Goal: Information Seeking & Learning: Learn about a topic

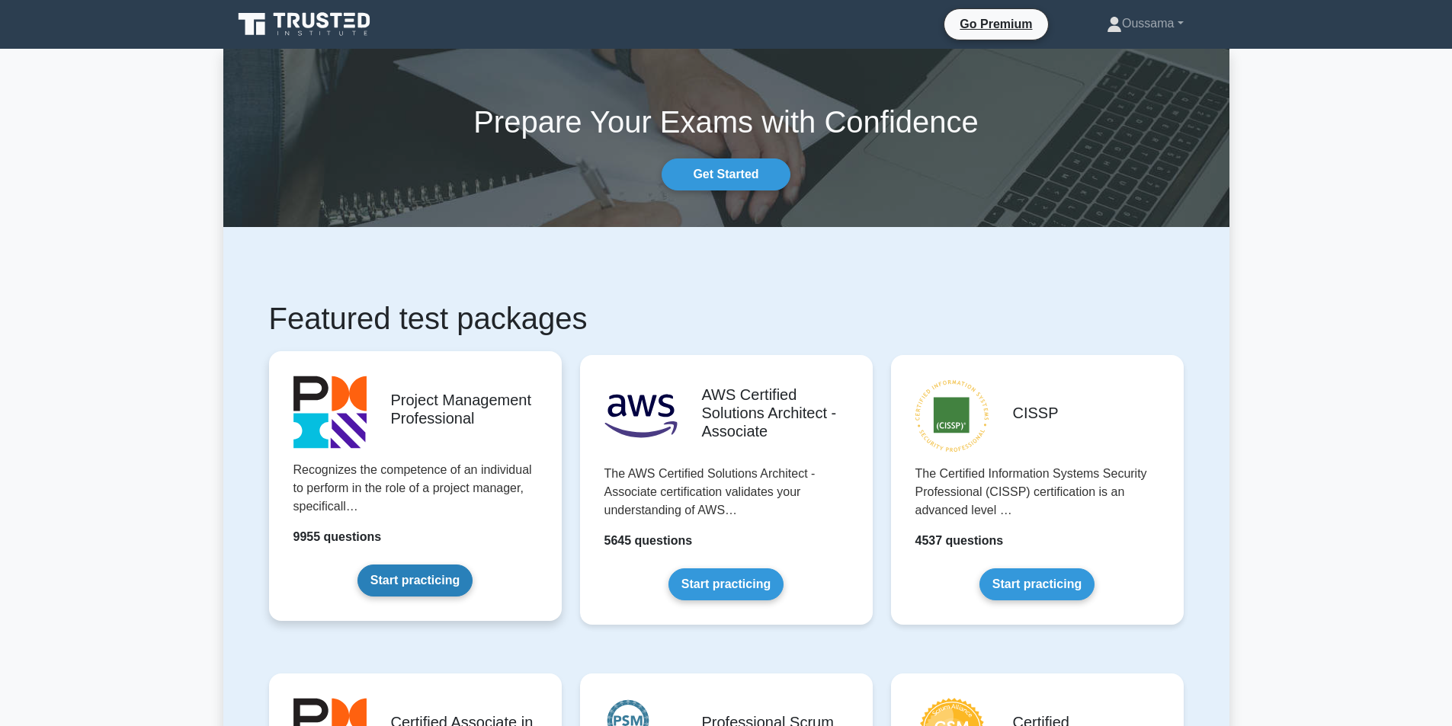
click at [453, 581] on link "Start practicing" at bounding box center [415, 581] width 115 height 32
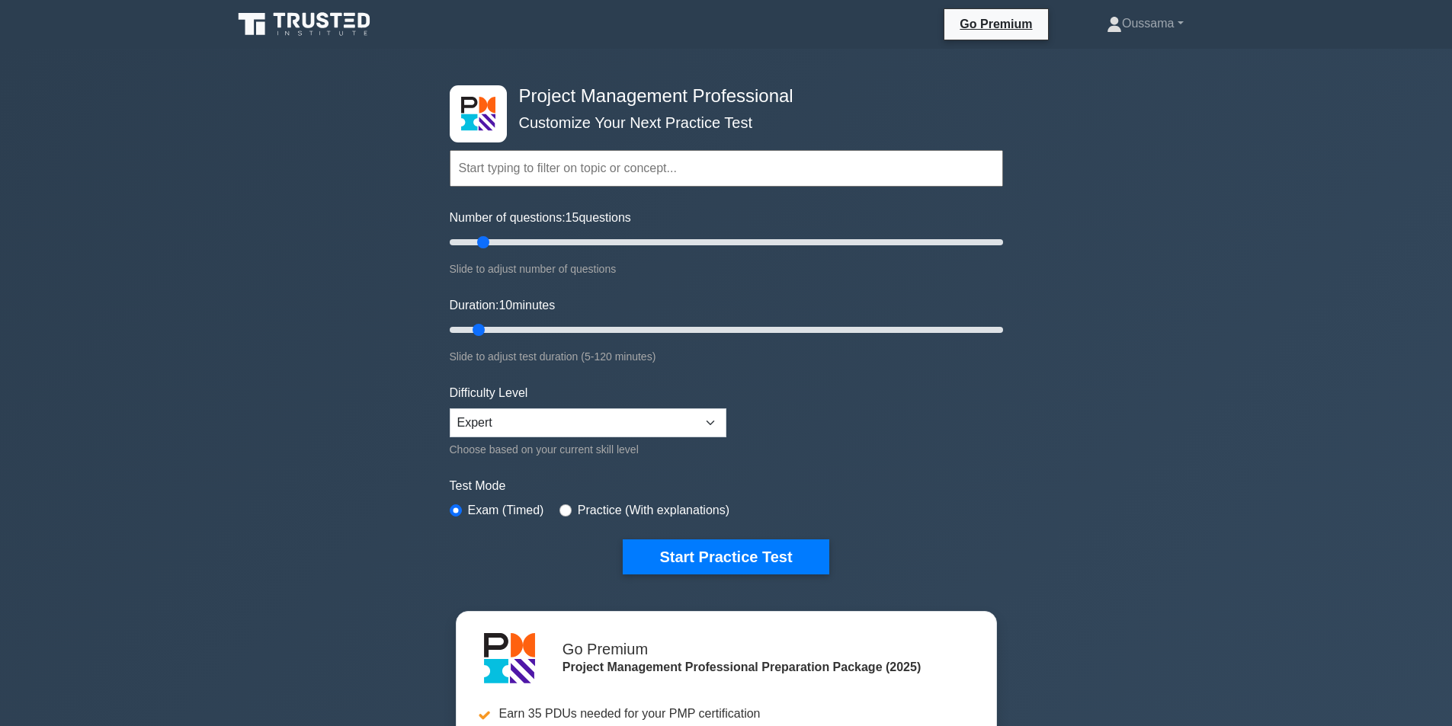
drag, startPoint x: 467, startPoint y: 243, endPoint x: 479, endPoint y: 244, distance: 11.5
type input "15"
click at [479, 244] on input "Number of questions: 15 questions" at bounding box center [726, 242] width 553 height 18
click at [499, 324] on input "Duration: 15 minutes" at bounding box center [726, 330] width 553 height 18
drag, startPoint x: 499, startPoint y: 324, endPoint x: 518, endPoint y: 326, distance: 18.4
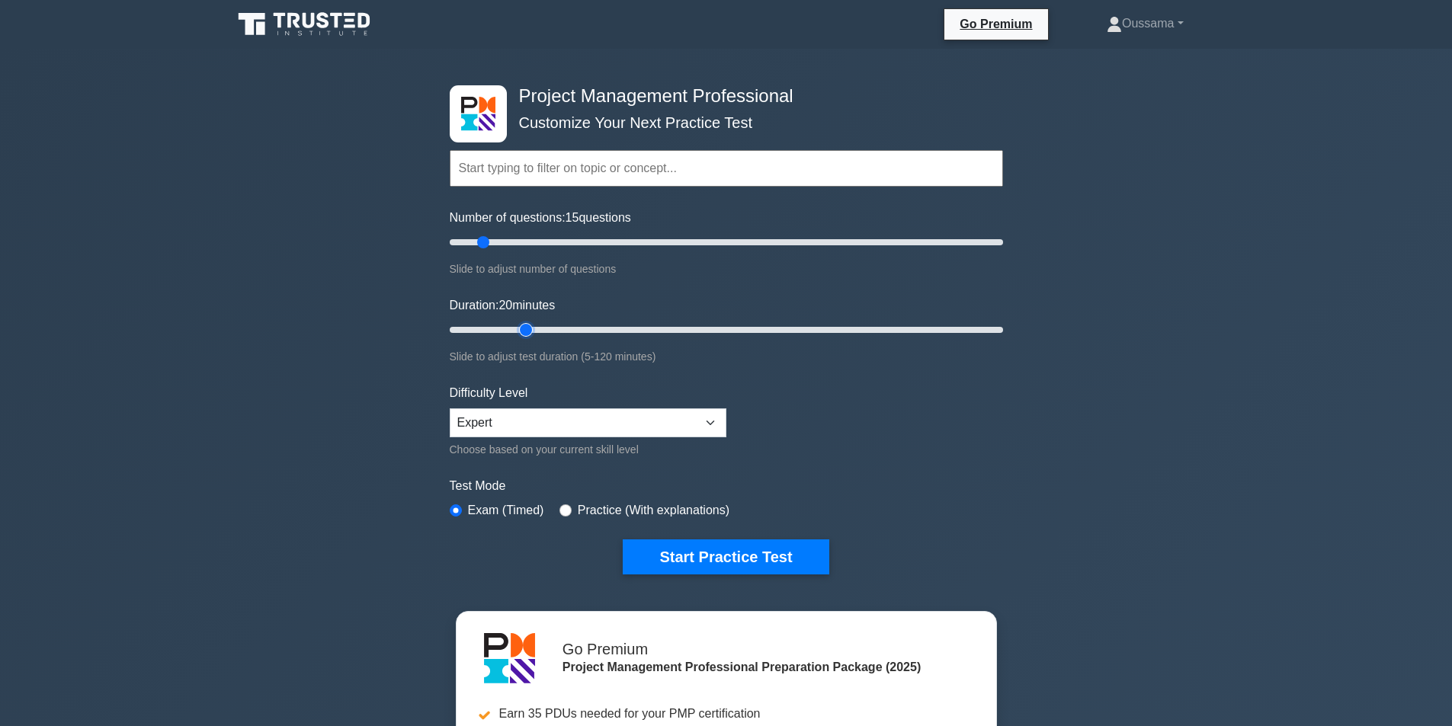
type input "20"
click at [518, 326] on input "Duration: 20 minutes" at bounding box center [726, 330] width 553 height 18
click at [721, 566] on button "Start Practice Test" at bounding box center [726, 557] width 206 height 35
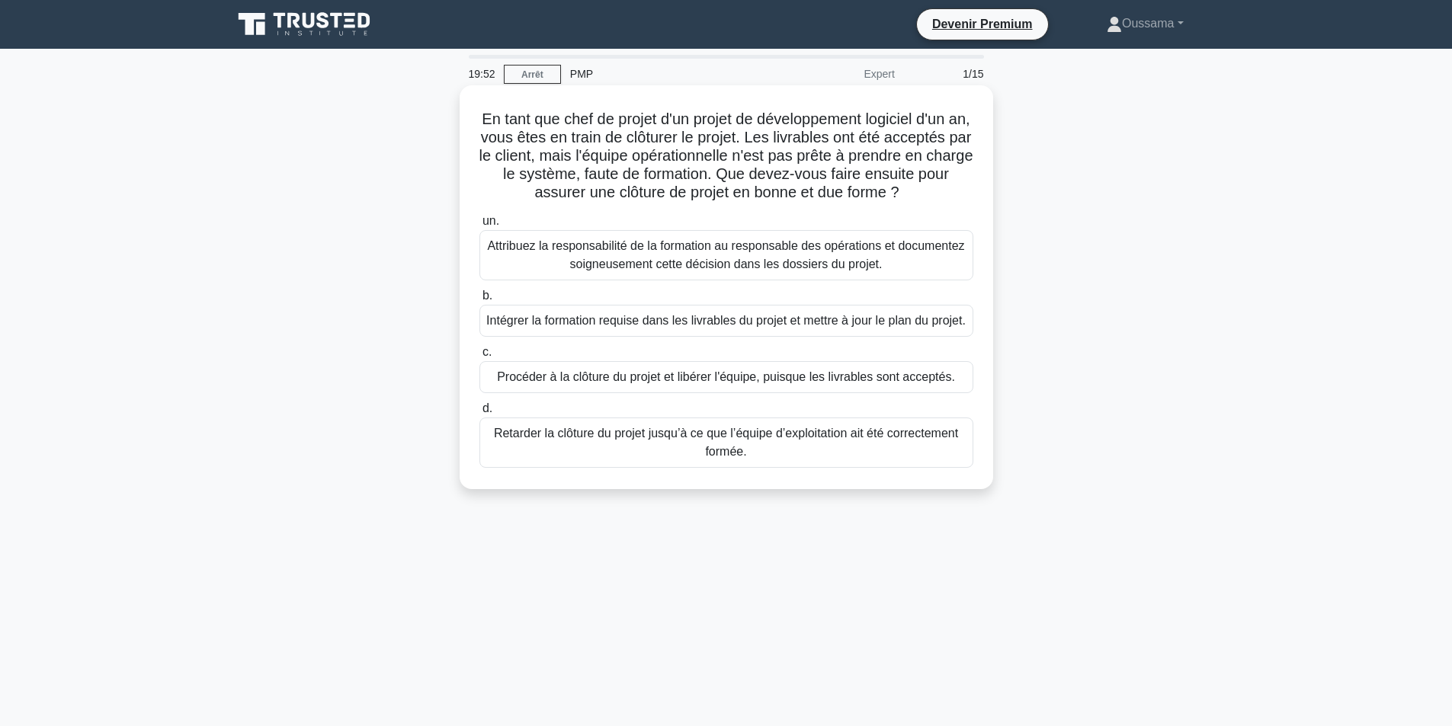
click at [611, 179] on font "En tant que chef de projet d'un projet de développement logiciel d'un an, vous …" at bounding box center [726, 156] width 494 height 90
click at [778, 318] on font "Intégrer la formation requise dans les livrables du projet et mettre à jour le …" at bounding box center [725, 320] width 479 height 13
click at [479, 301] on input "b. Intégrer la formation requise dans les livrables du projet et mettre à jour …" at bounding box center [479, 296] width 0 height 10
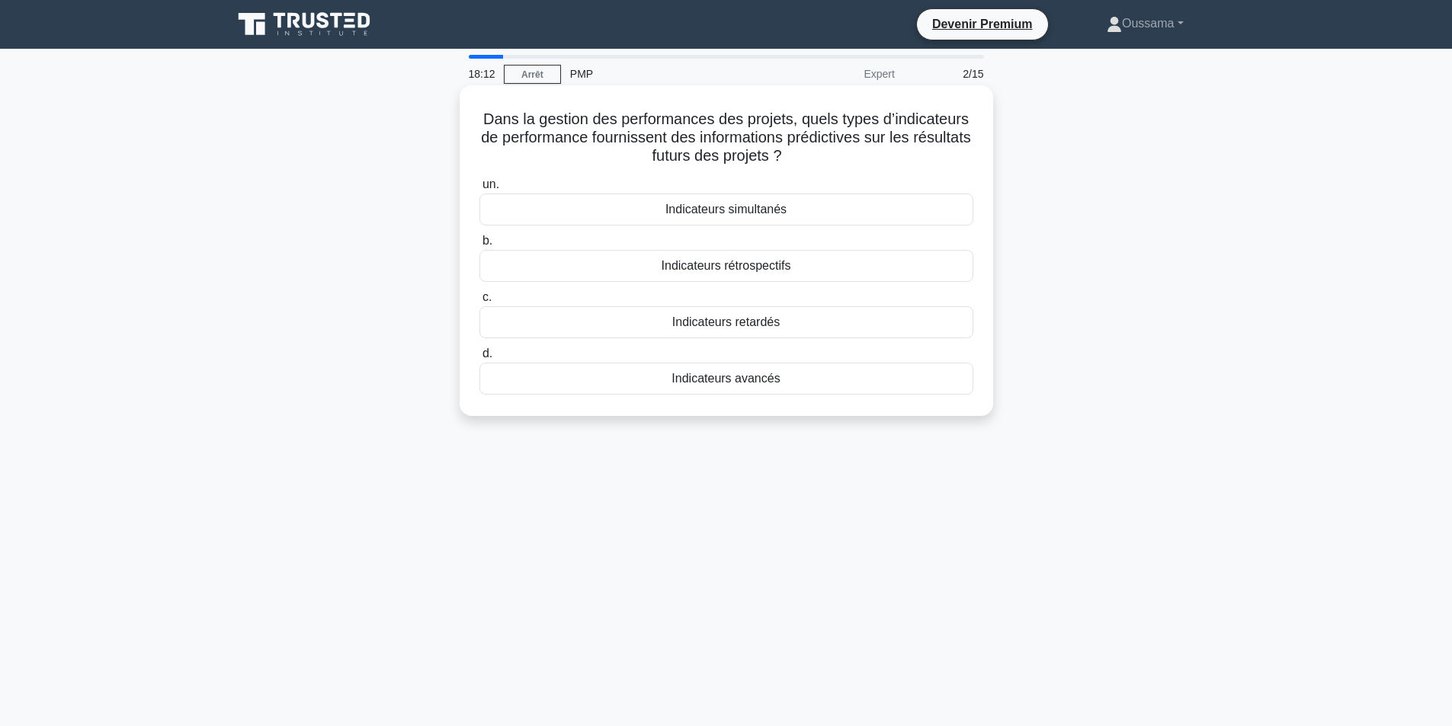
click at [805, 380] on div "Indicateurs avancés" at bounding box center [726, 379] width 494 height 32
click at [479, 359] on input "d. Indicateurs avancés" at bounding box center [479, 354] width 0 height 10
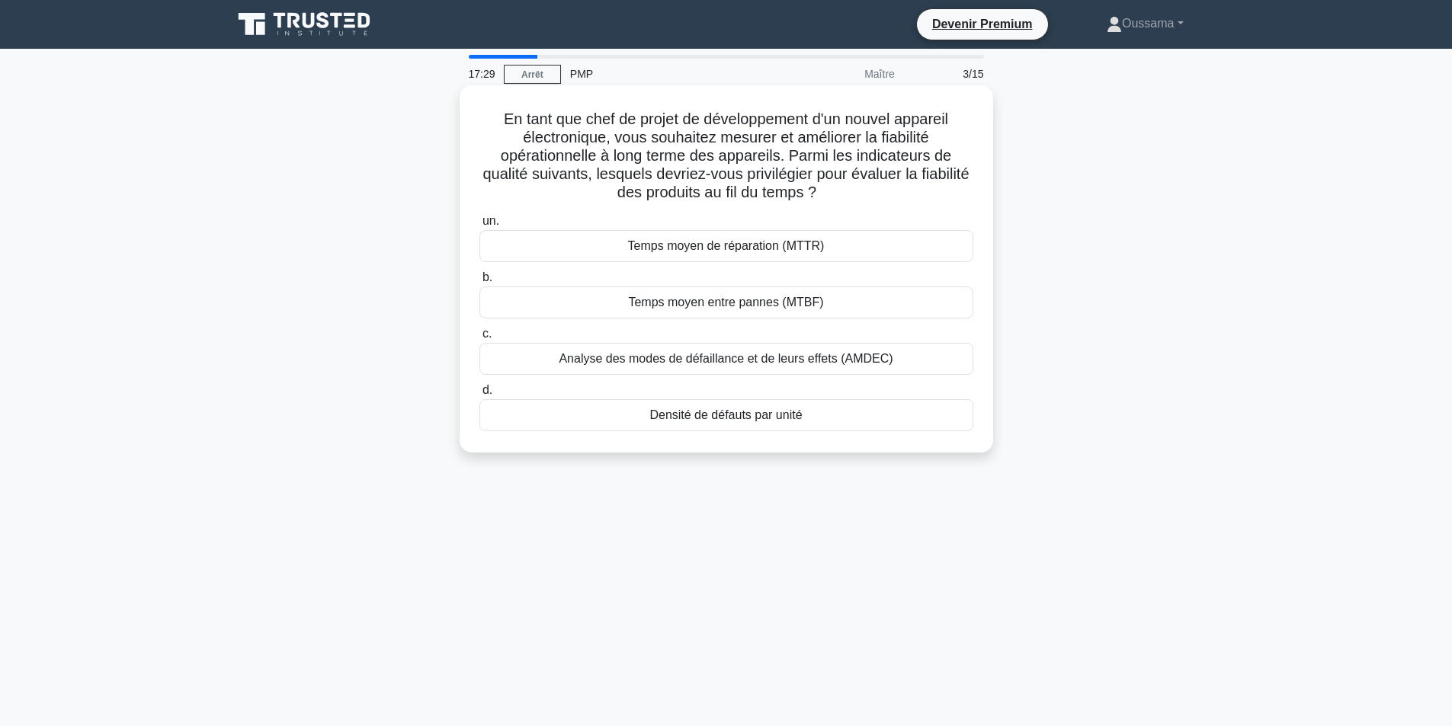
click at [760, 417] on font "Densité de défauts par unité" at bounding box center [725, 415] width 152 height 13
click at [479, 396] on input "d. Densité de défauts par unité" at bounding box center [479, 391] width 0 height 10
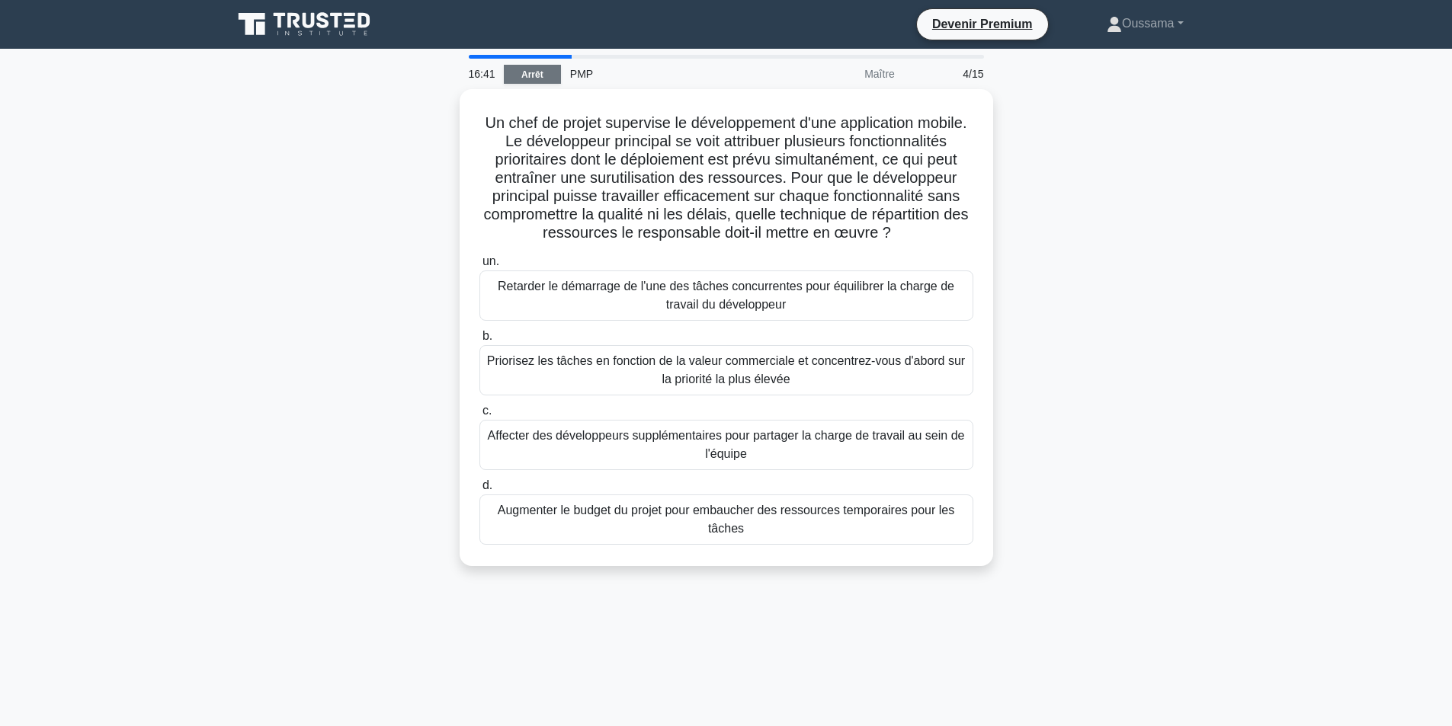
click at [541, 72] on font "Arrêt" at bounding box center [532, 74] width 22 height 11
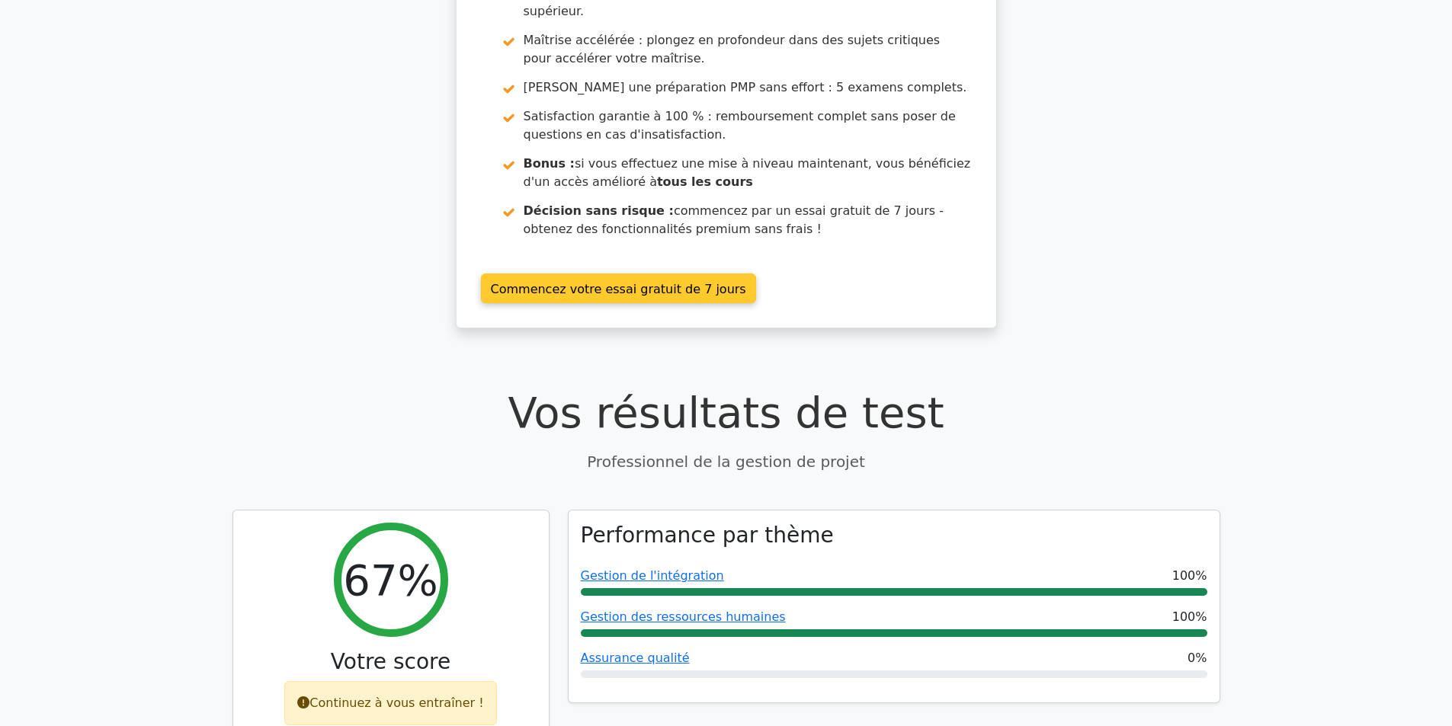
scroll to position [534, 0]
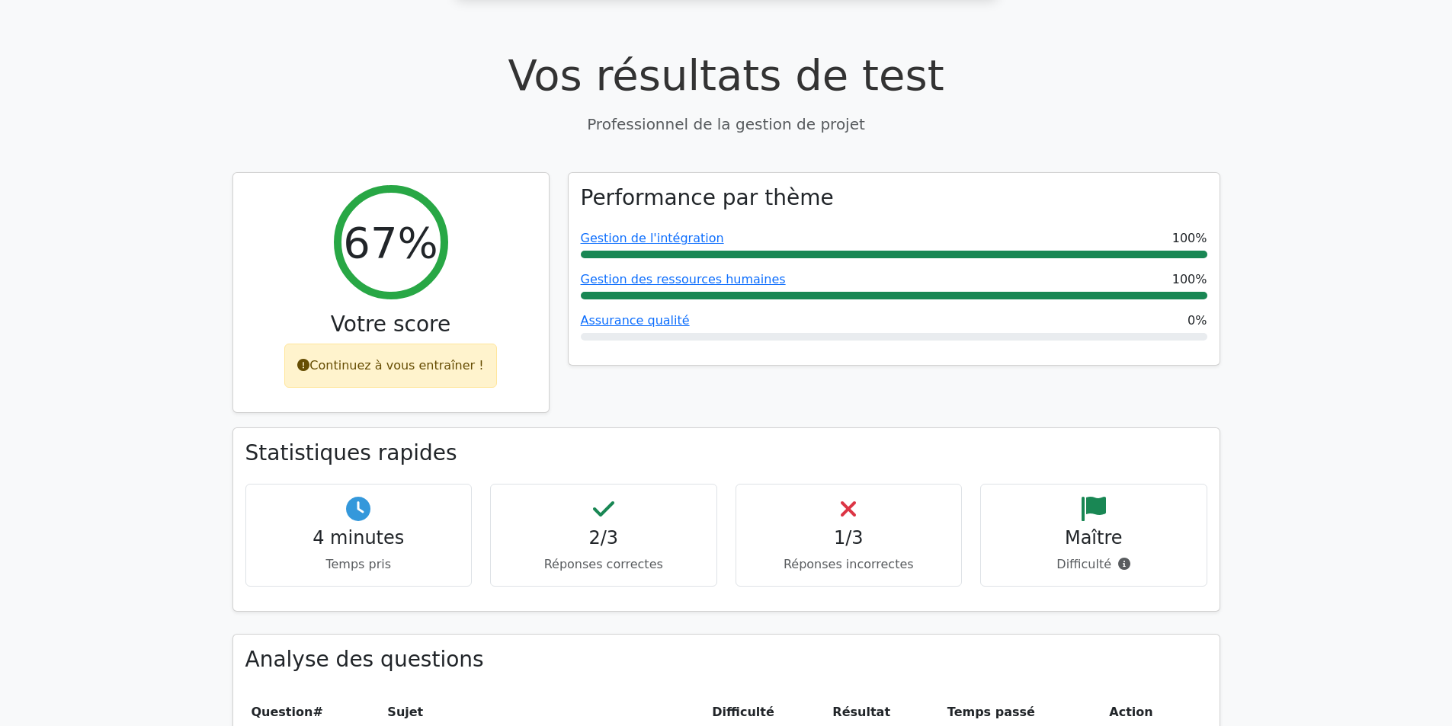
click at [827, 528] on h4 "1/3" at bounding box center [849, 539] width 201 height 22
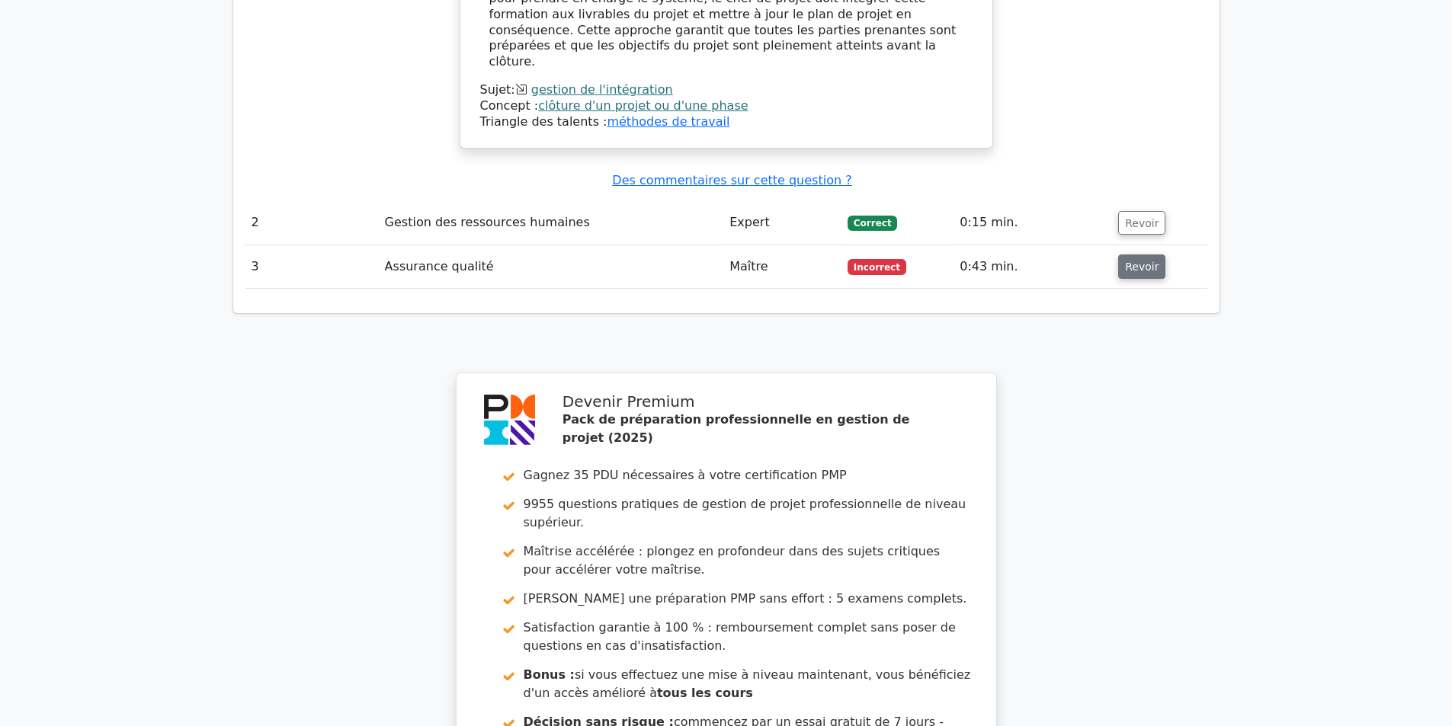
scroll to position [1601, 0]
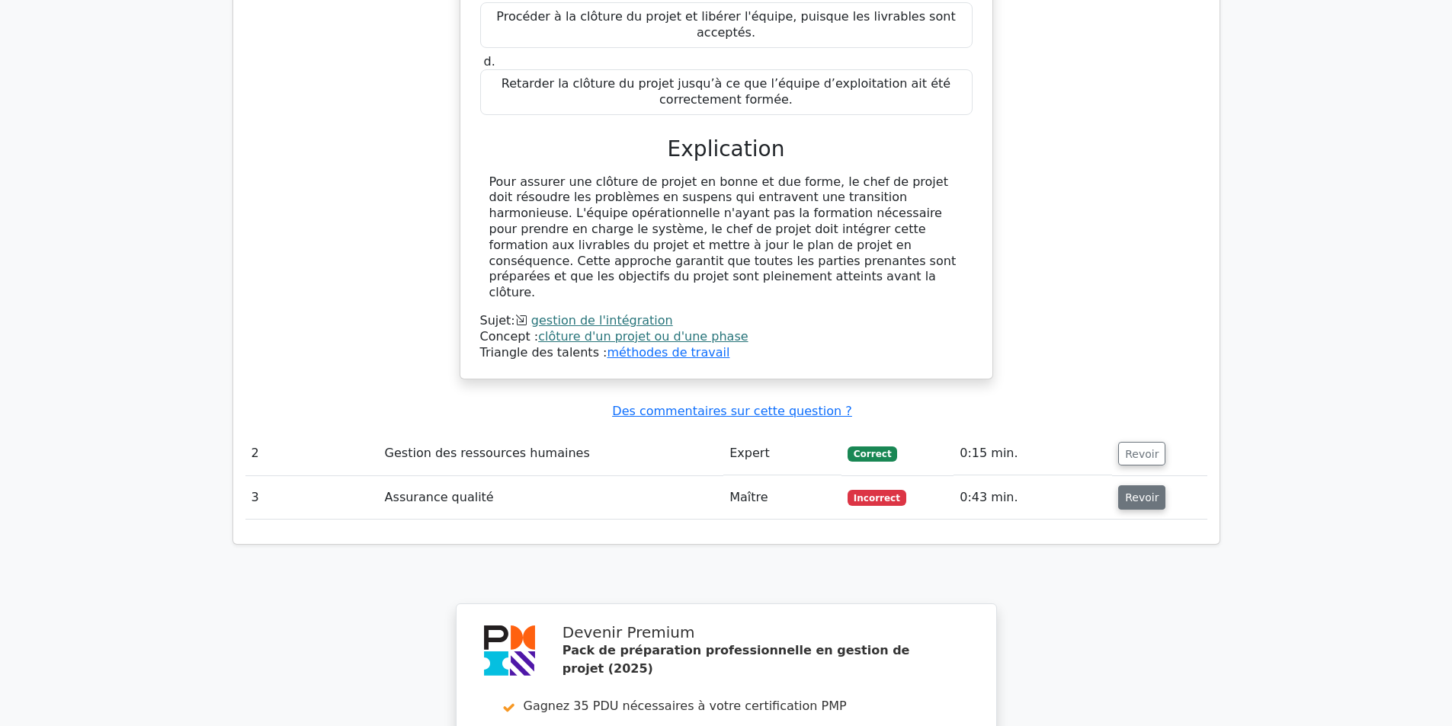
click at [1147, 492] on font "Revoir" at bounding box center [1142, 498] width 34 height 12
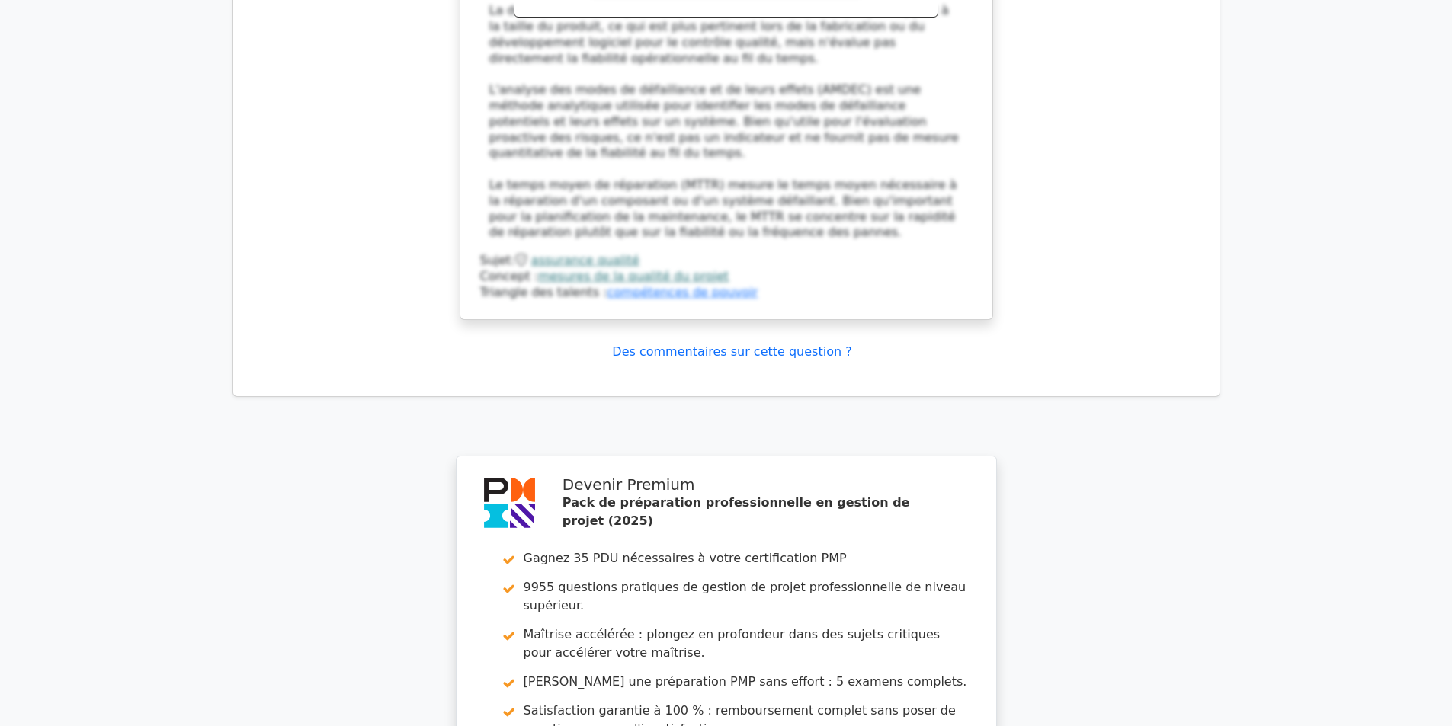
scroll to position [2668, 0]
